Goal: Task Accomplishment & Management: Understand process/instructions

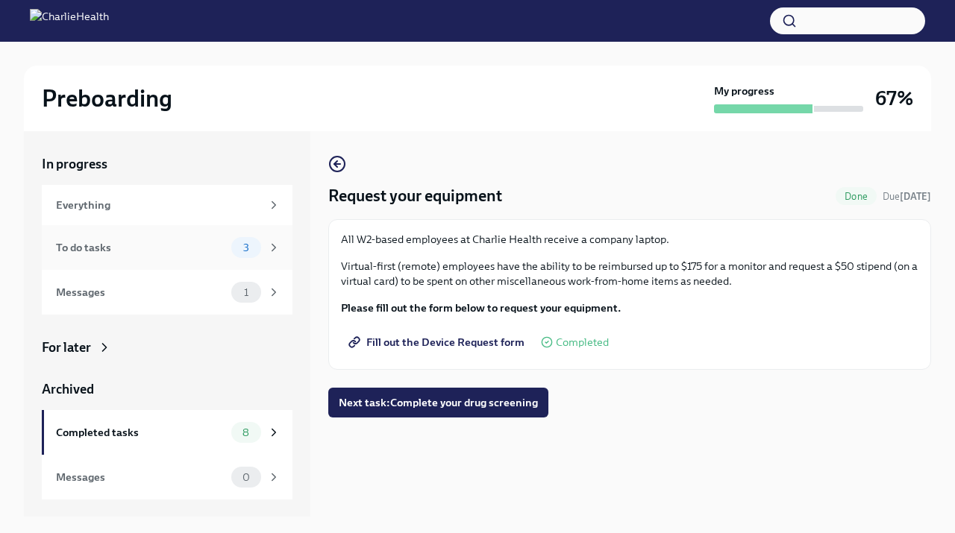
click at [233, 258] on div "To do tasks 3" at bounding box center [167, 247] width 251 height 45
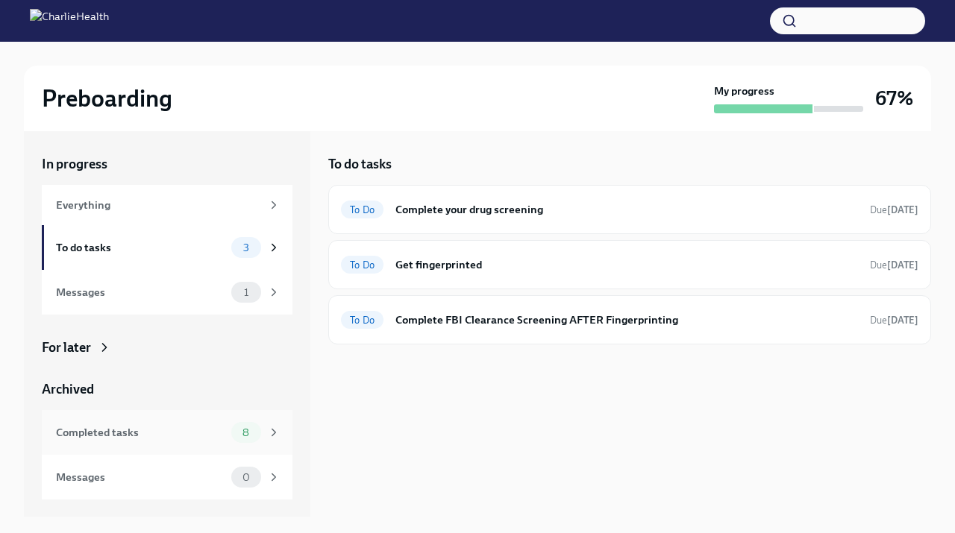
click at [260, 421] on div "Completed tasks 8" at bounding box center [167, 432] width 251 height 45
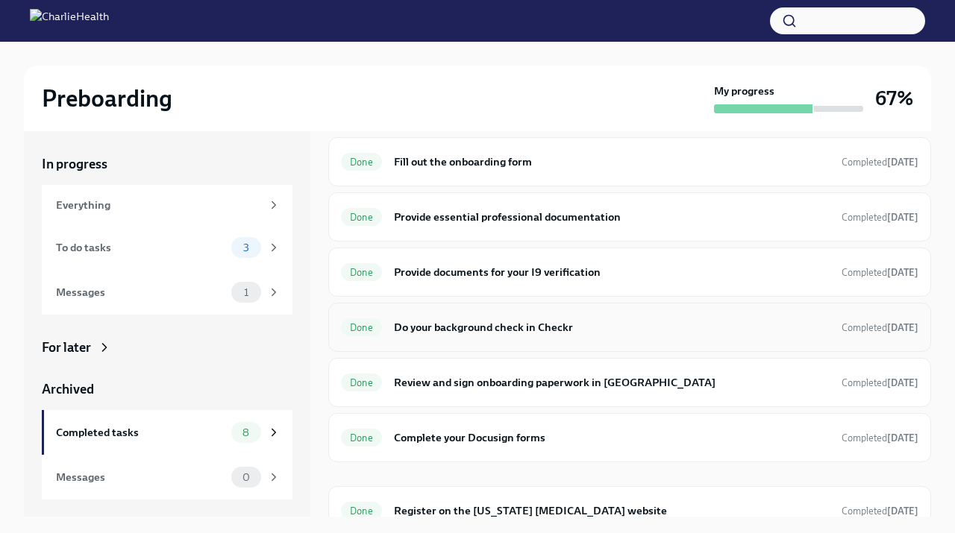
scroll to position [82, 0]
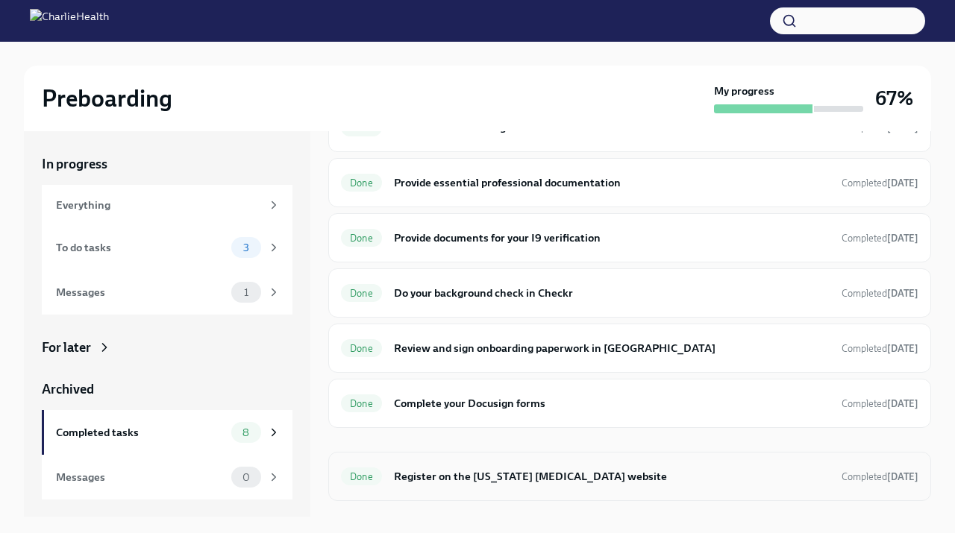
click at [407, 473] on h6 "Register on the [US_STATE] [MEDICAL_DATA] website" at bounding box center [612, 476] width 436 height 16
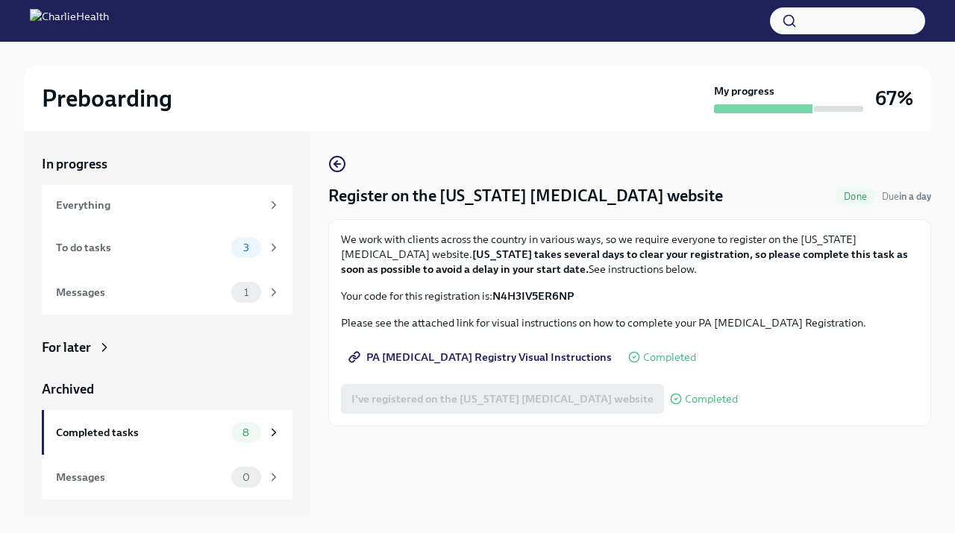
click at [517, 359] on span "PA [MEDICAL_DATA] Registry Visual Instructions" at bounding box center [481, 357] width 260 height 15
click at [530, 295] on strong "N4H3IV5ER6NP" at bounding box center [532, 295] width 81 height 13
copy strong "N4H3IV5ER6NP"
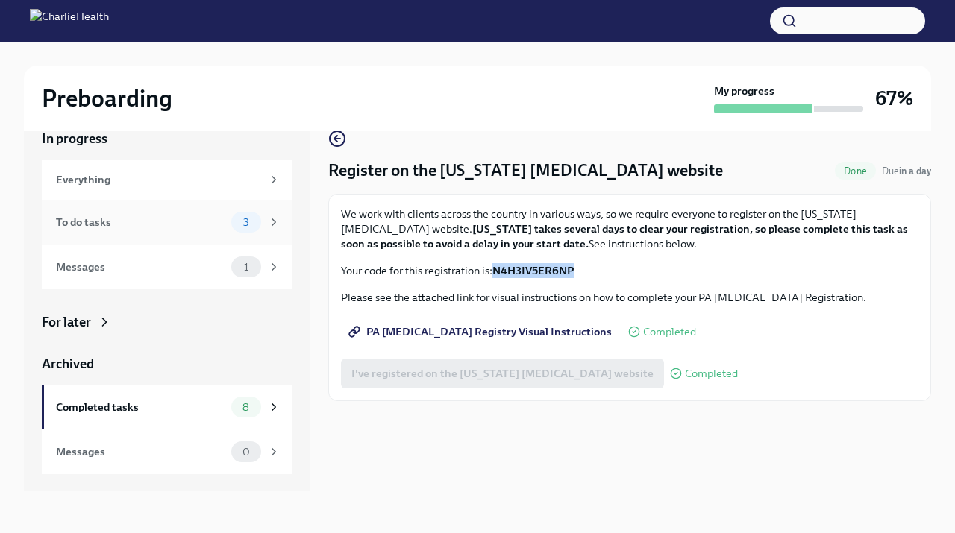
click at [239, 234] on div "To do tasks 3" at bounding box center [167, 222] width 251 height 45
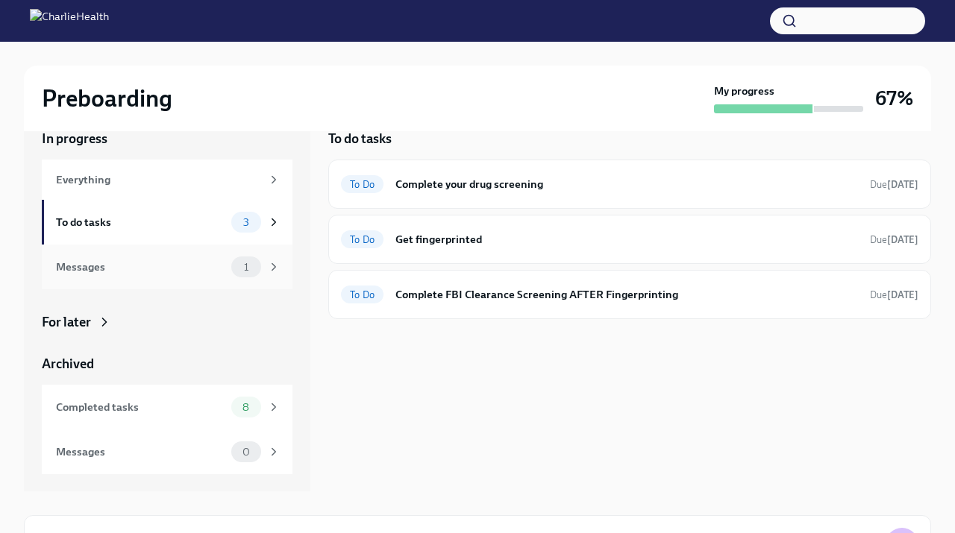
click at [268, 278] on div "Messages 1" at bounding box center [167, 267] width 251 height 45
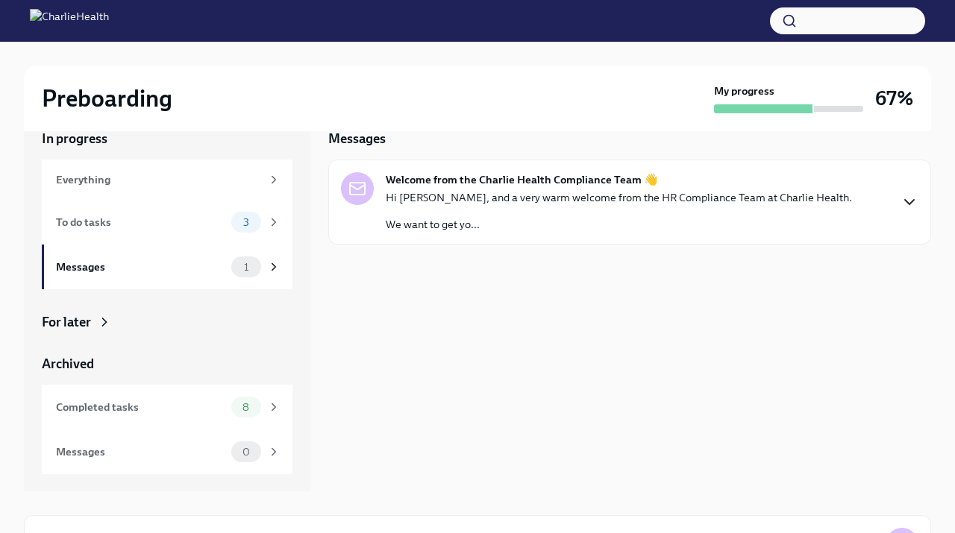
click at [907, 203] on icon "button" at bounding box center [909, 202] width 9 height 4
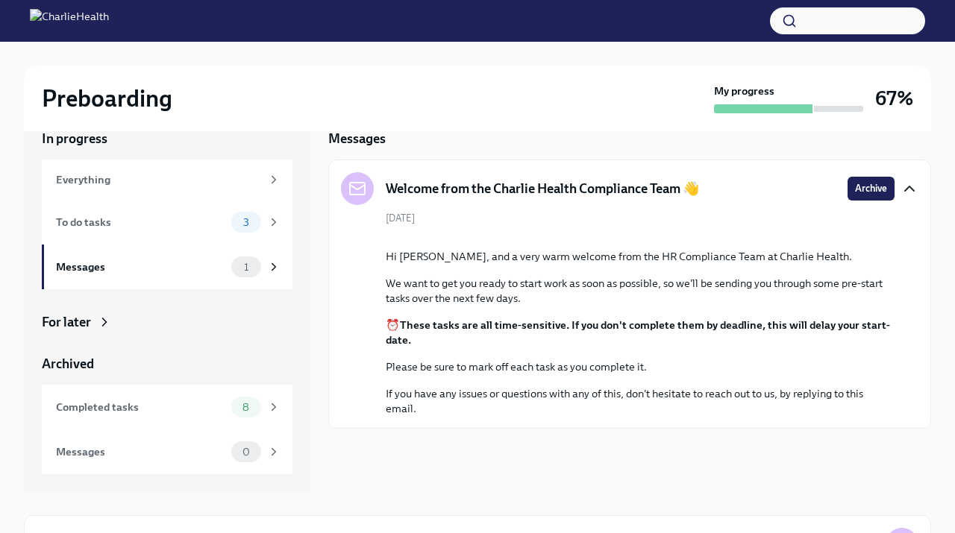
scroll to position [84, 0]
click at [593, 237] on button "Zoom image" at bounding box center [640, 237] width 509 height 0
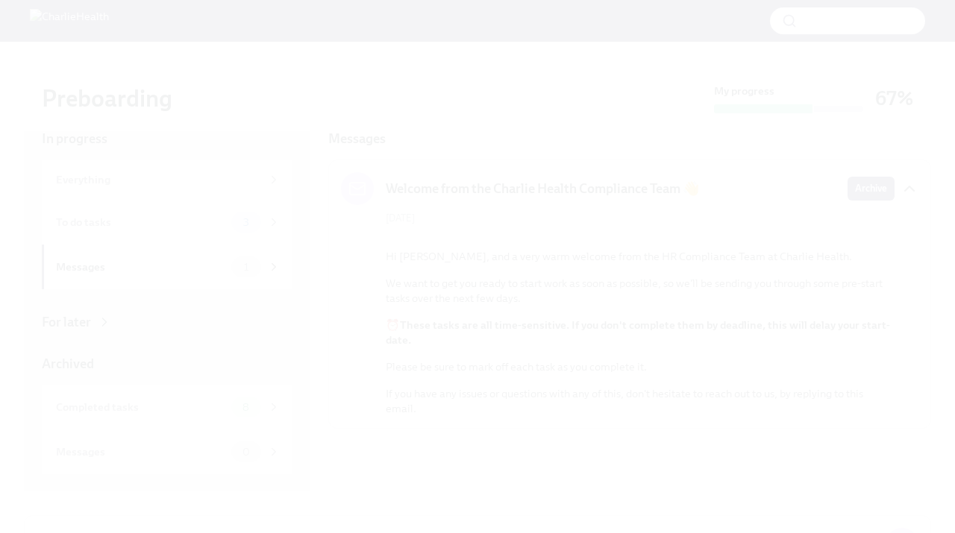
click at [715, 327] on button "Unzoom image" at bounding box center [477, 266] width 955 height 533
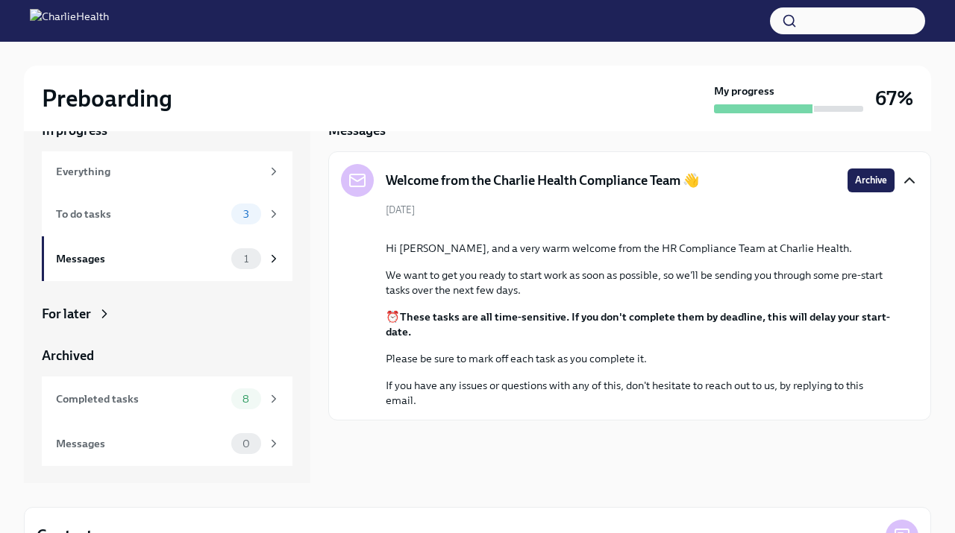
scroll to position [0, 0]
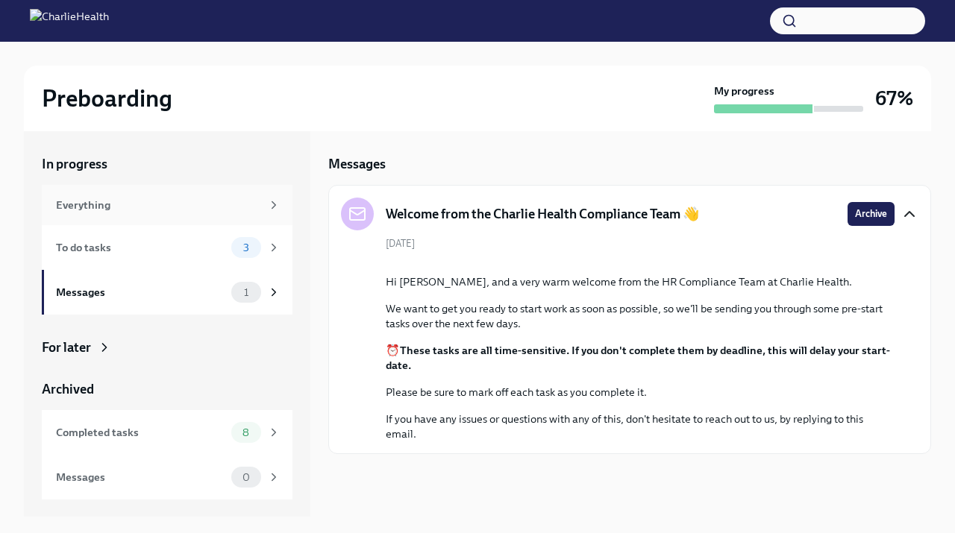
click at [257, 214] on div "Everything" at bounding box center [167, 205] width 251 height 40
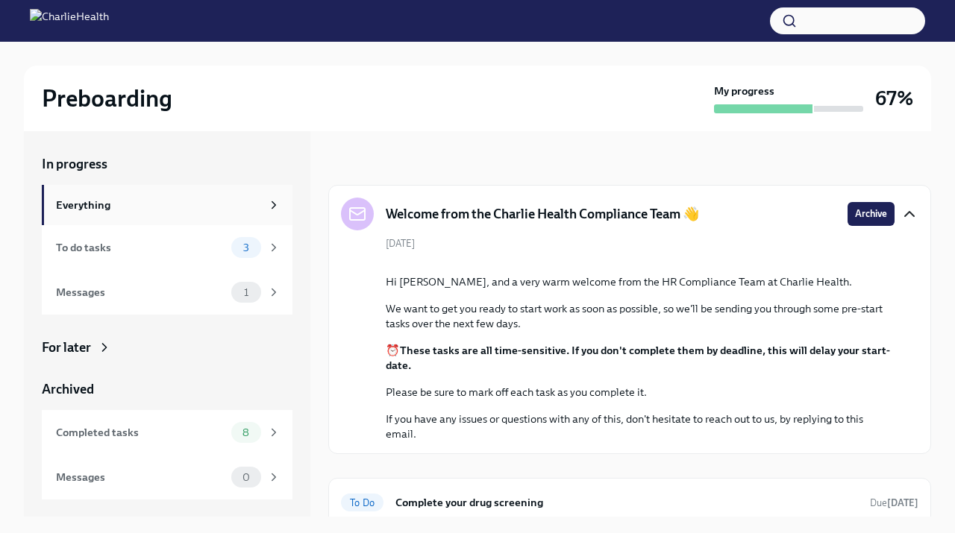
click at [266, 197] on div "Everything" at bounding box center [168, 205] width 225 height 16
click at [277, 210] on icon at bounding box center [273, 204] width 13 height 13
click at [265, 245] on div "3" at bounding box center [255, 247] width 49 height 21
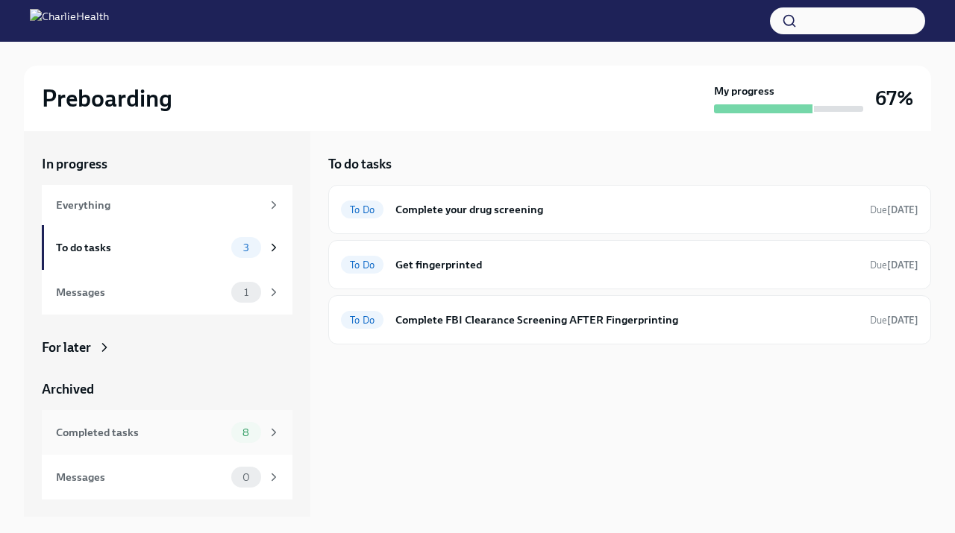
click at [282, 434] on div "Completed tasks 8" at bounding box center [167, 432] width 251 height 45
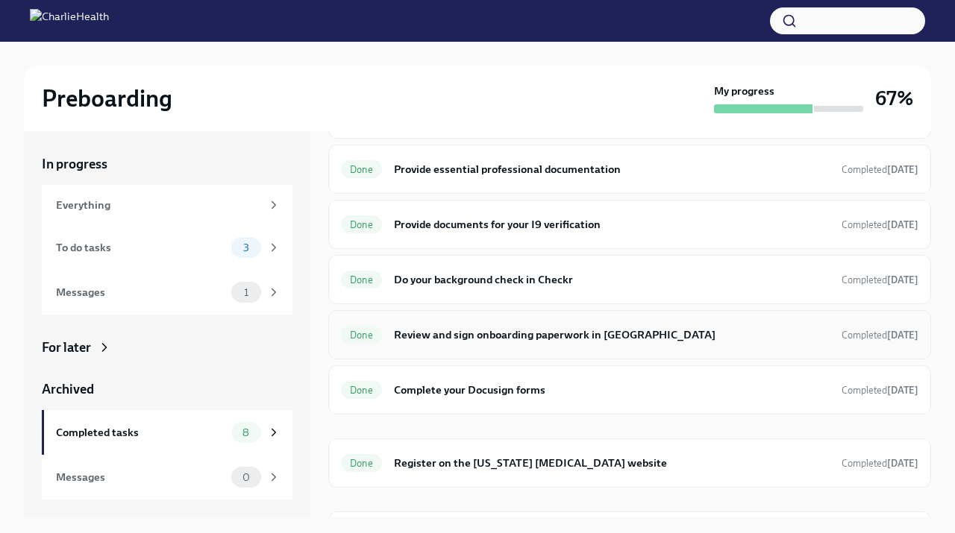
scroll to position [139, 0]
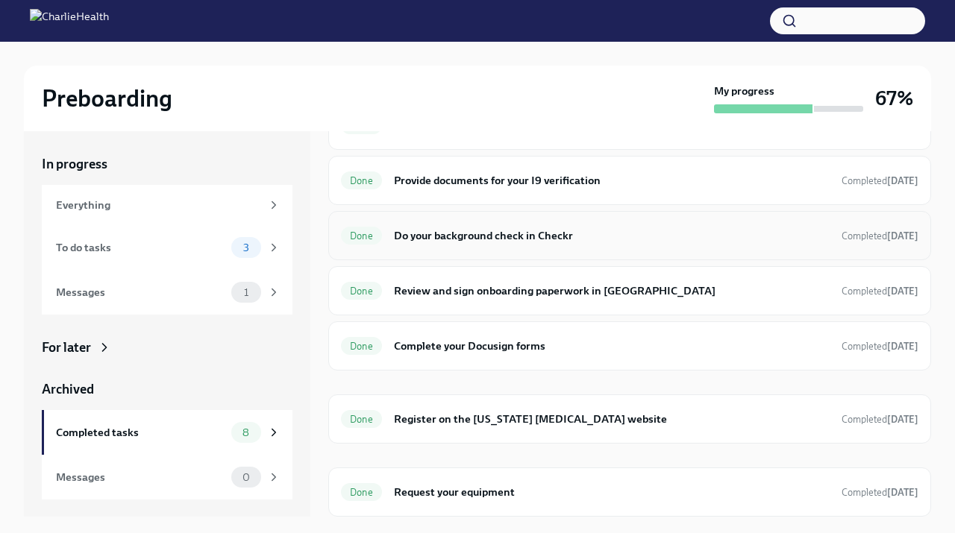
click at [500, 239] on h6 "Do your background check in Checkr" at bounding box center [612, 236] width 436 height 16
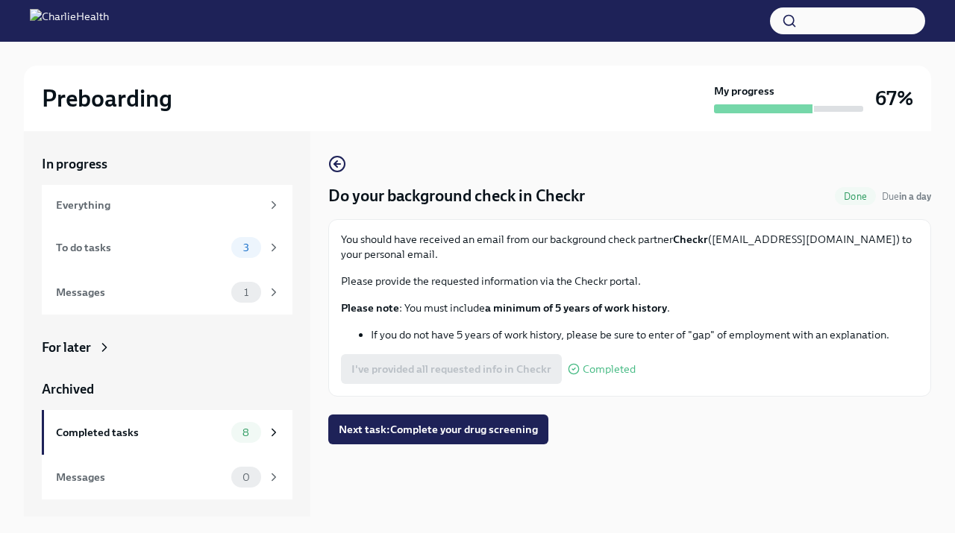
click at [574, 302] on strong "a minimum of 5 years of work history" at bounding box center [576, 307] width 182 height 13
click at [562, 336] on li "If you do not have 5 years of work history, please be sure to enter of "gap" of…" at bounding box center [644, 334] width 547 height 15
click at [688, 241] on strong "Checkr" at bounding box center [690, 239] width 35 height 13
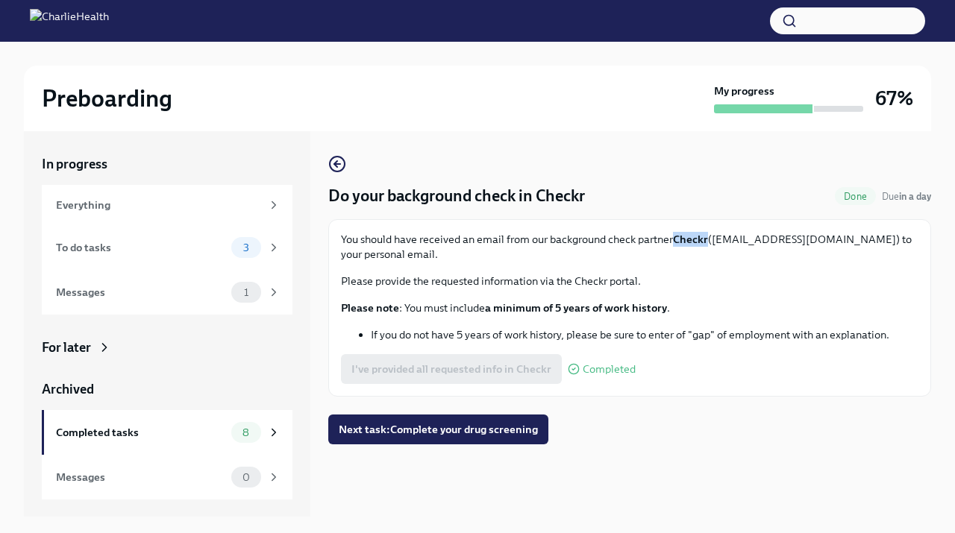
copy strong "Checkr"
click at [261, 248] on div "3" at bounding box center [255, 247] width 49 height 21
